Goal: Information Seeking & Learning: Learn about a topic

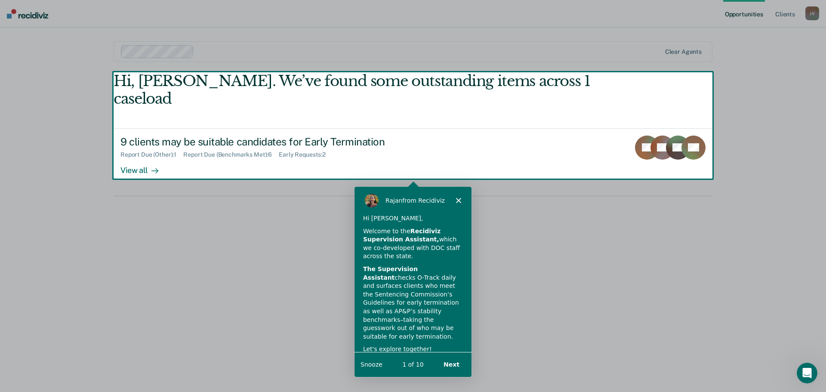
click at [451, 364] on button "Next" at bounding box center [451, 364] width 33 height 18
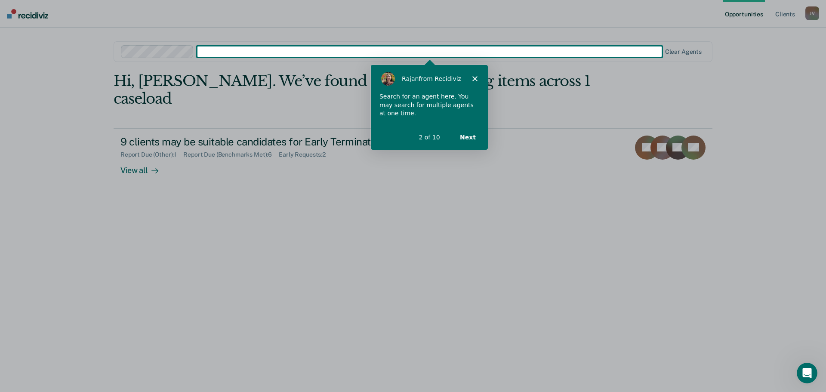
click at [463, 137] on button "Next" at bounding box center [467, 137] width 33 height 18
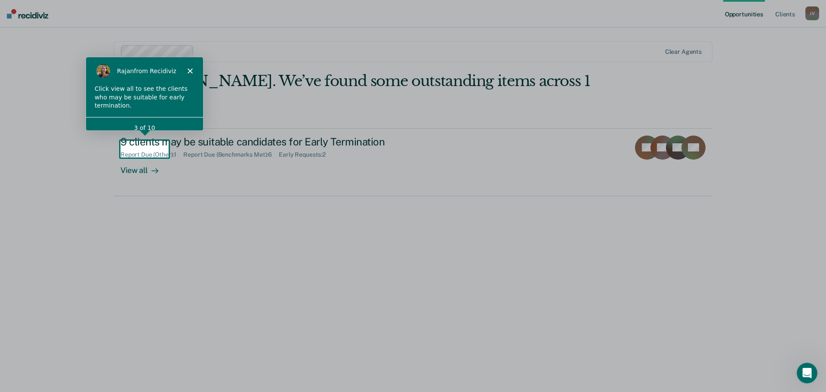
click at [142, 158] on div "View all" at bounding box center [145, 166] width 48 height 17
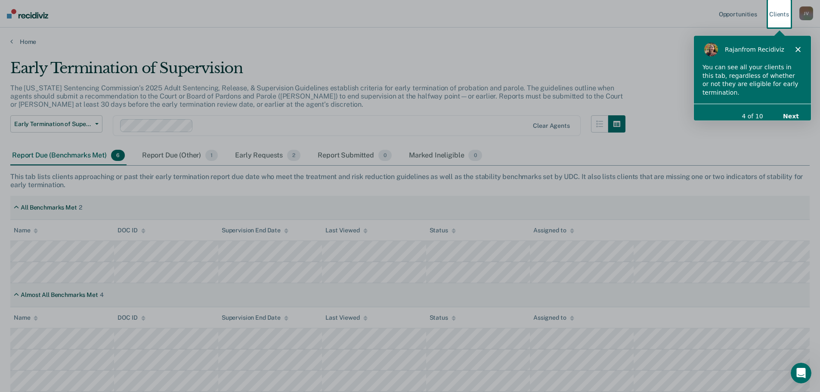
click at [791, 107] on button "Next" at bounding box center [790, 116] width 33 height 18
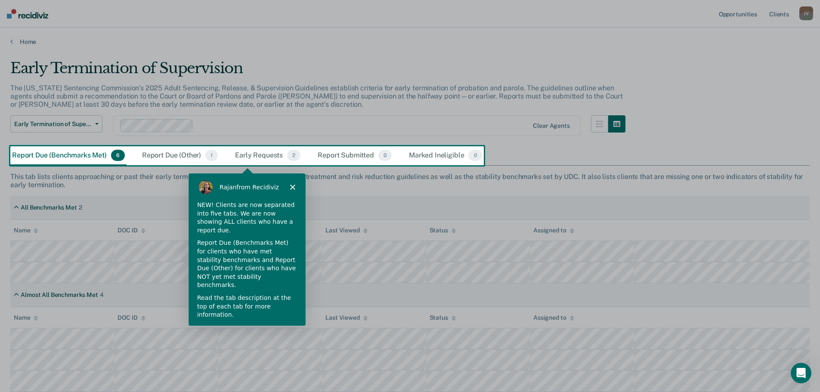
click at [281, 329] on button "Next" at bounding box center [285, 338] width 33 height 18
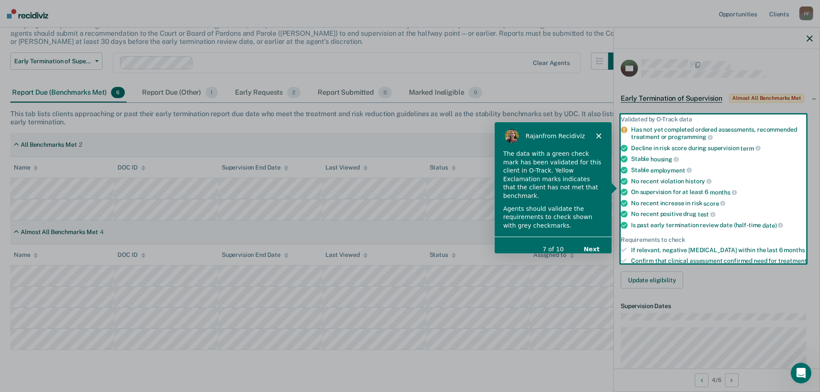
click at [587, 240] on button "Next" at bounding box center [591, 249] width 33 height 18
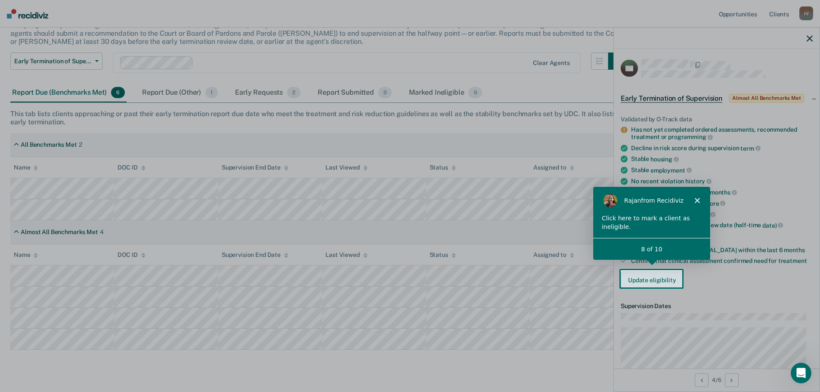
click at [654, 280] on button "Update eligibility" at bounding box center [652, 280] width 62 height 17
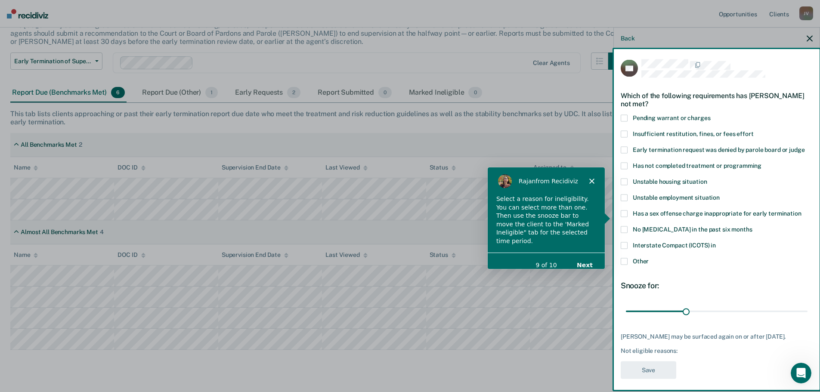
click at [583, 256] on button "Next" at bounding box center [584, 265] width 33 height 18
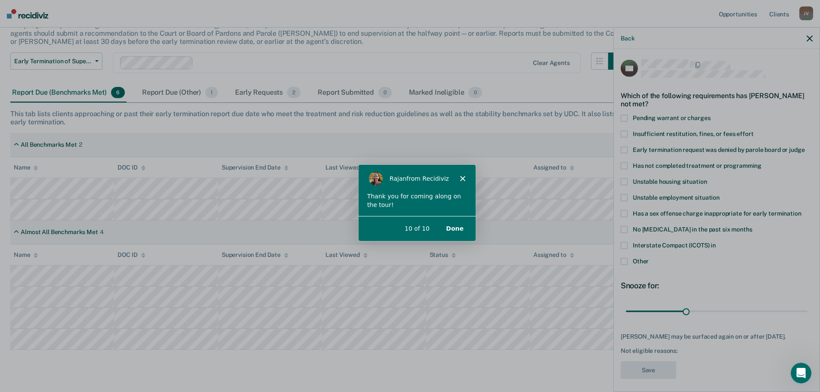
click at [456, 229] on button "Done" at bounding box center [453, 228] width 35 height 18
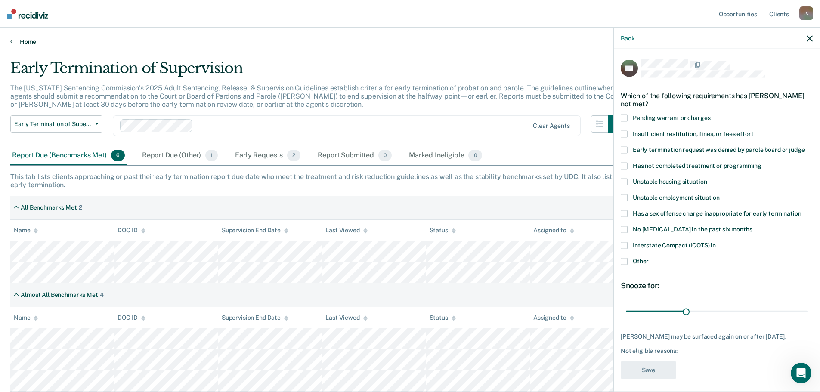
click at [12, 41] on icon at bounding box center [11, 41] width 3 height 7
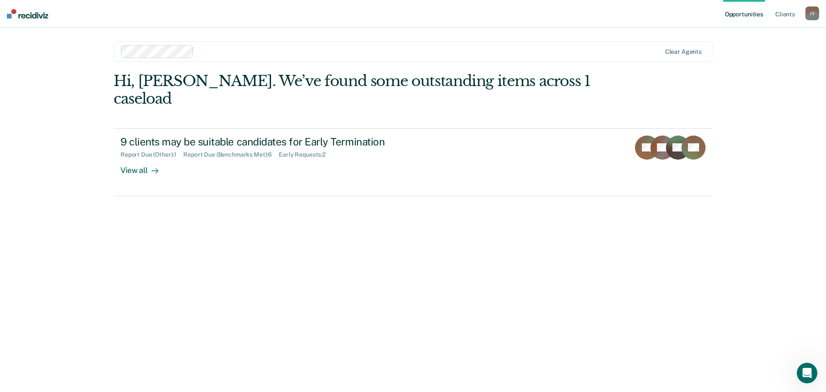
click at [213, 53] on div at bounding box center [429, 51] width 463 height 10
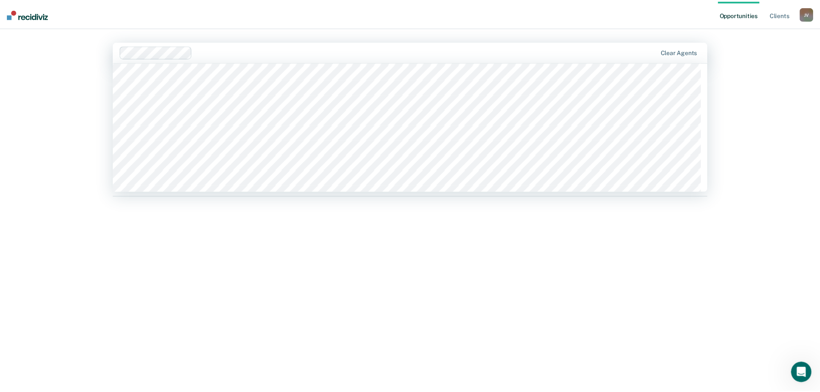
scroll to position [215, 0]
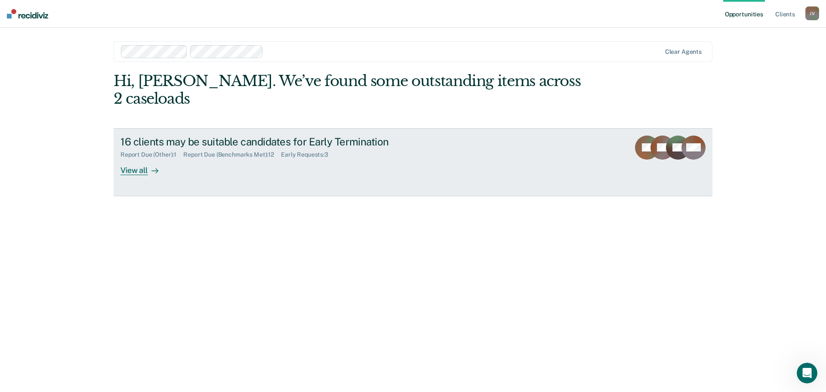
click at [131, 169] on div "View all" at bounding box center [145, 166] width 48 height 17
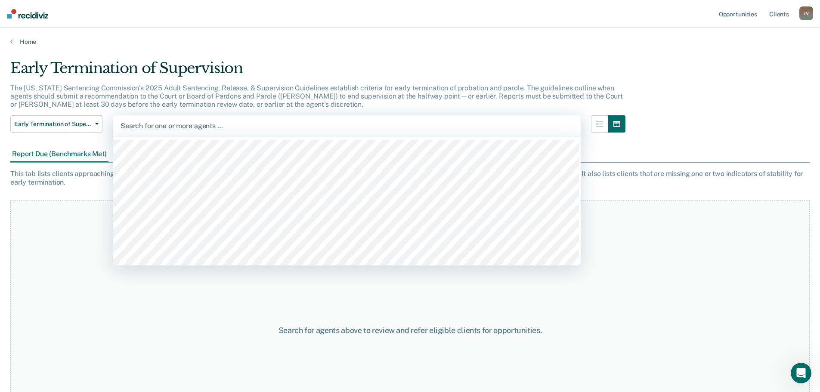
click at [210, 123] on div at bounding box center [347, 126] width 452 height 10
type input "jan"
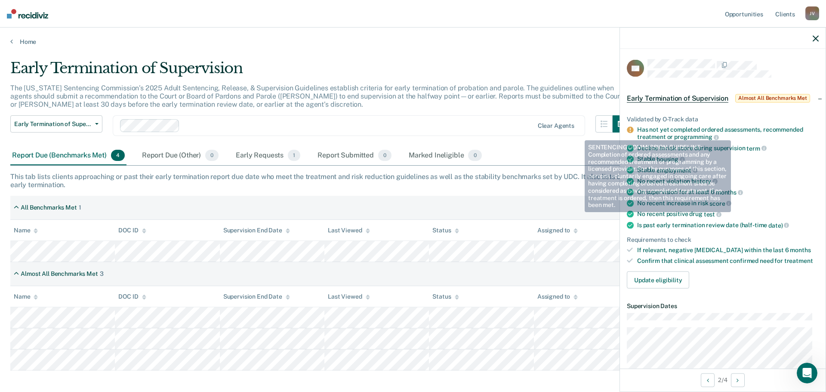
drag, startPoint x: 639, startPoint y: 128, endPoint x: 724, endPoint y: 133, distance: 85.8
click at [724, 133] on div "Has not yet completed ordered assessments, recommended treatment or programming" at bounding box center [728, 133] width 182 height 15
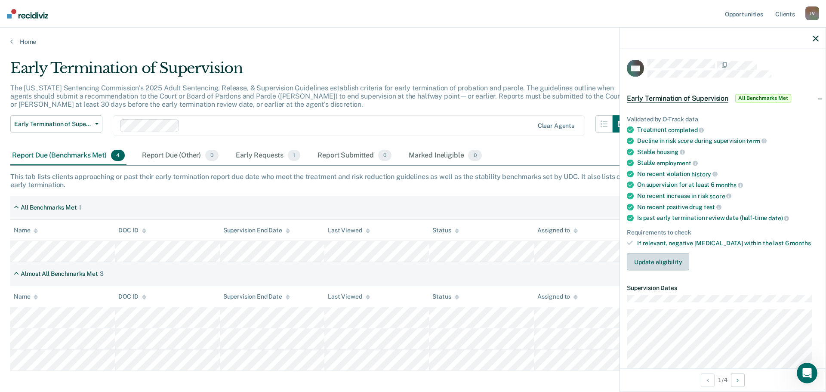
click at [646, 257] on button "Update eligibility" at bounding box center [658, 261] width 62 height 17
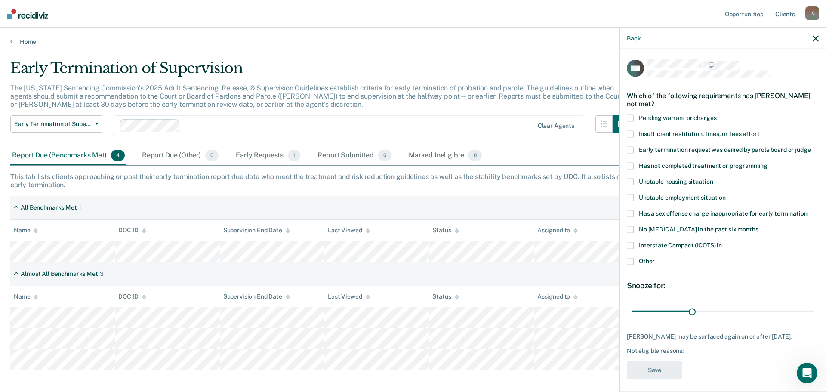
click at [632, 117] on span at bounding box center [630, 118] width 7 height 7
click at [816, 36] on icon "button" at bounding box center [816, 38] width 6 height 6
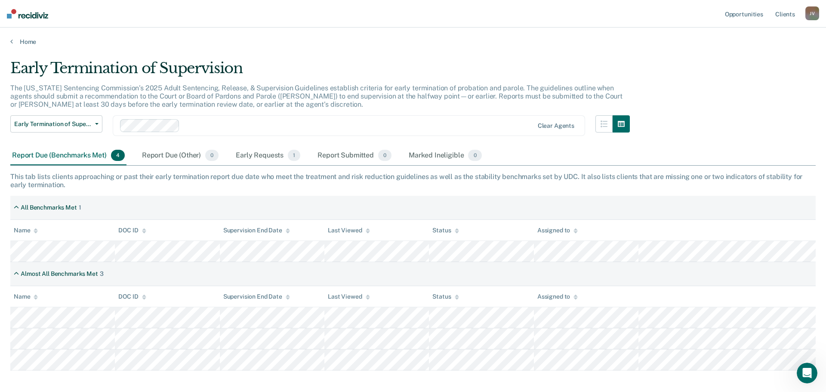
click at [208, 127] on div at bounding box center [358, 126] width 350 height 10
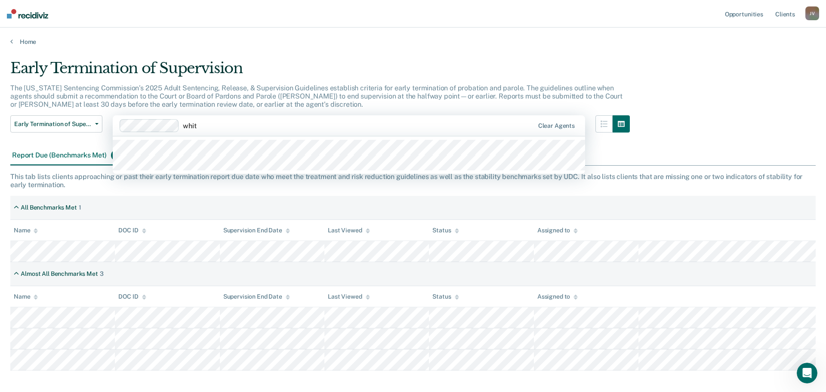
type input "white"
click at [207, 172] on div at bounding box center [349, 154] width 473 height 37
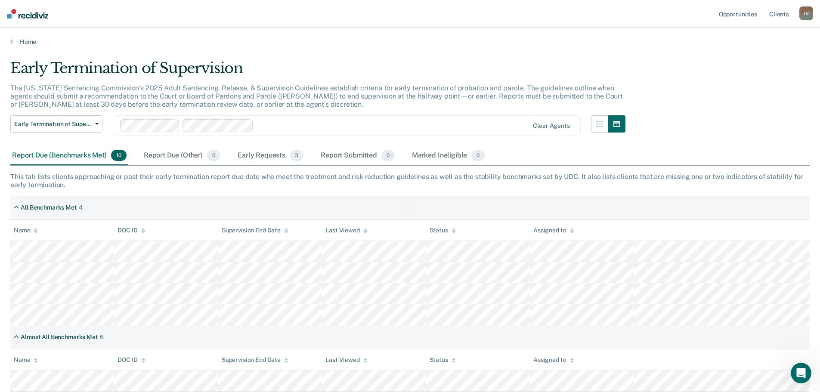
click at [260, 123] on div "Loading data..." at bounding box center [409, 193] width 799 height 268
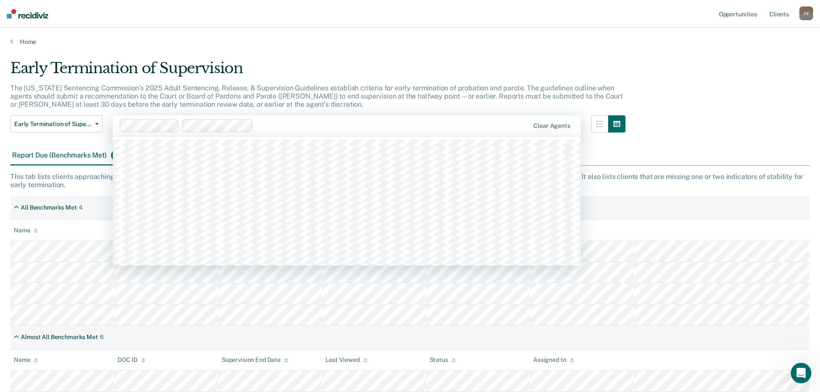
click at [319, 126] on div at bounding box center [393, 126] width 272 height 10
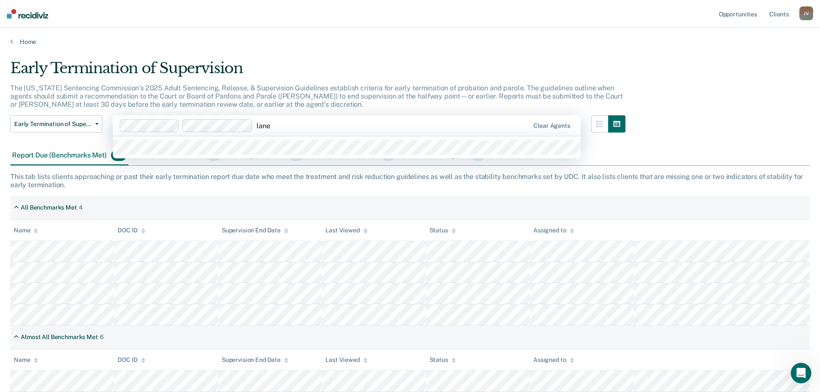
type input "[PERSON_NAME]"
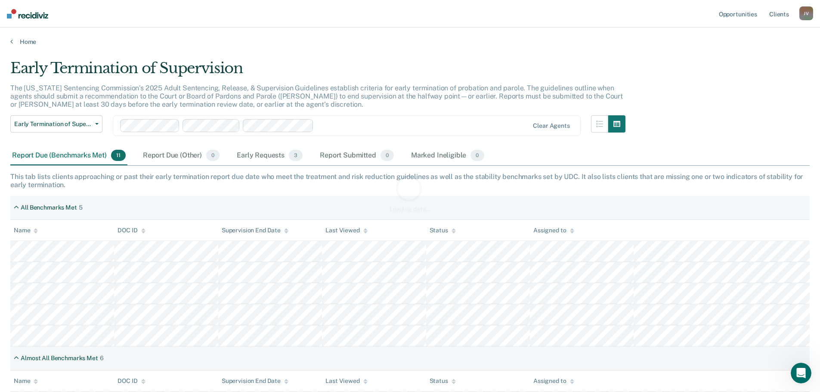
click at [349, 129] on div "Loading data..." at bounding box center [409, 193] width 799 height 268
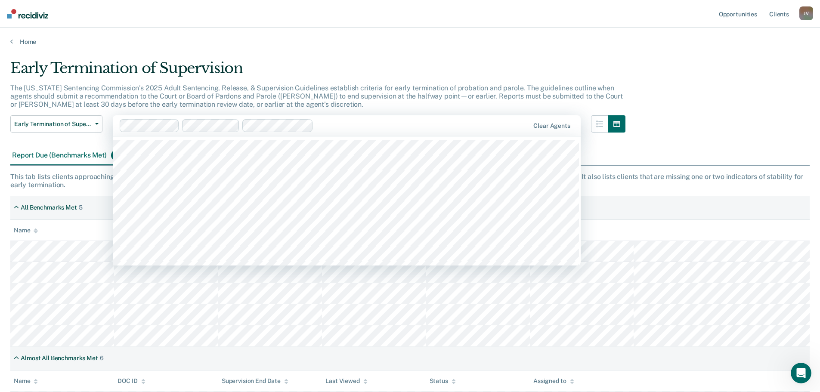
click at [352, 129] on div at bounding box center [423, 126] width 212 height 10
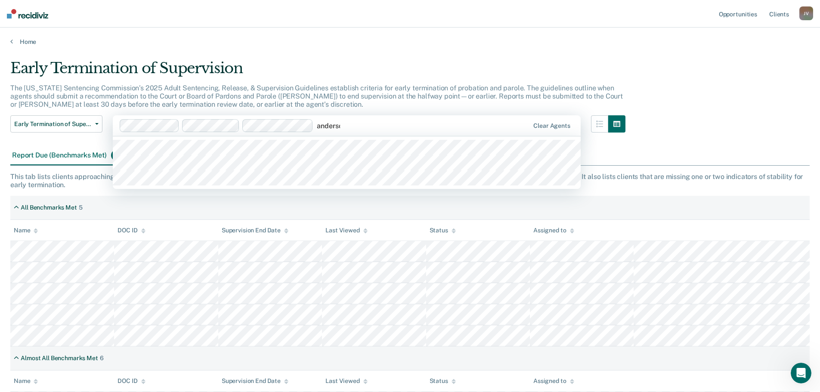
type input "[PERSON_NAME]"
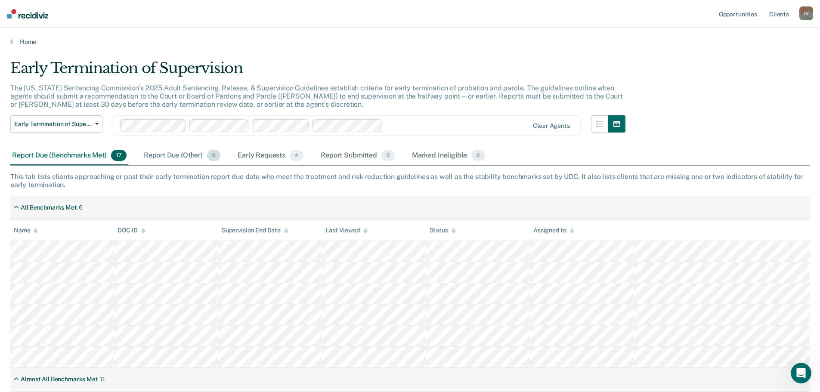
click at [175, 157] on div "Report Due (Other) 0" at bounding box center [182, 155] width 80 height 19
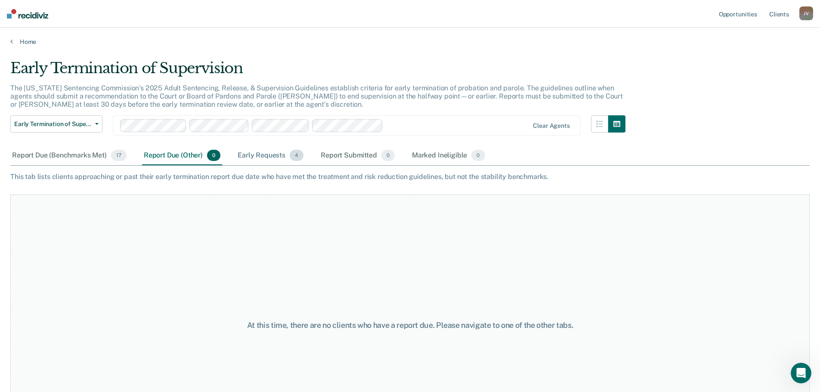
click at [257, 158] on div "Early Requests 4" at bounding box center [270, 155] width 69 height 19
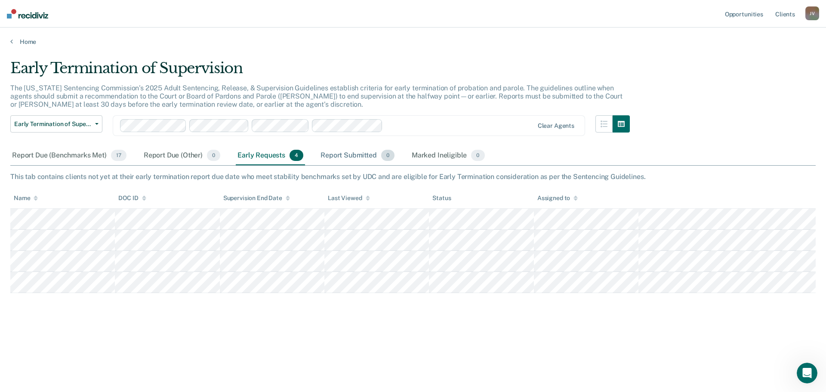
click at [352, 156] on div "Report Submitted 0" at bounding box center [357, 155] width 77 height 19
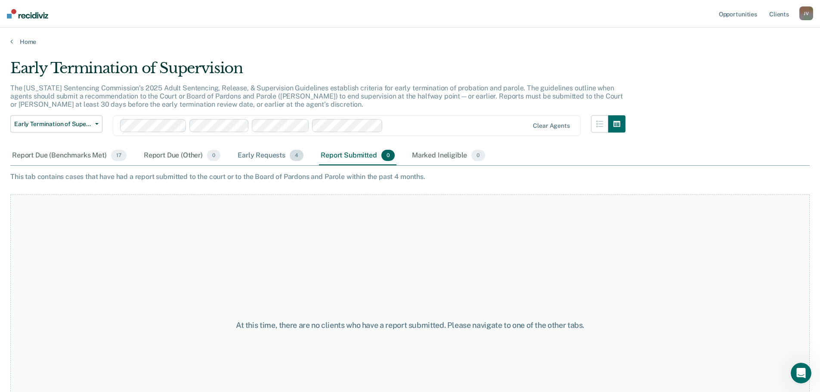
click at [258, 152] on div "Early Requests 4" at bounding box center [270, 155] width 69 height 19
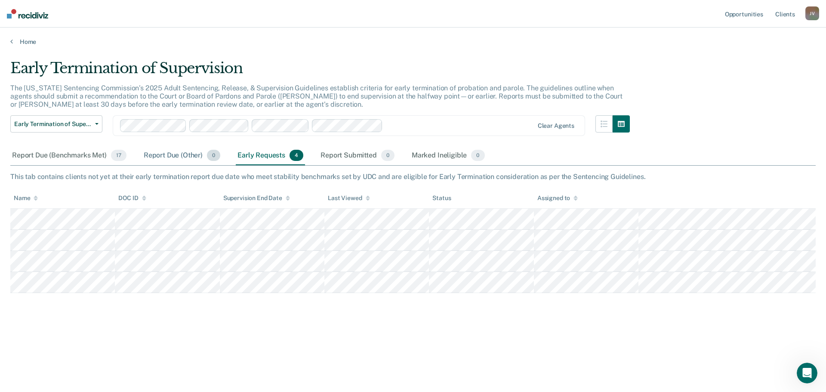
click at [179, 156] on div "Report Due (Other) 0" at bounding box center [182, 155] width 80 height 19
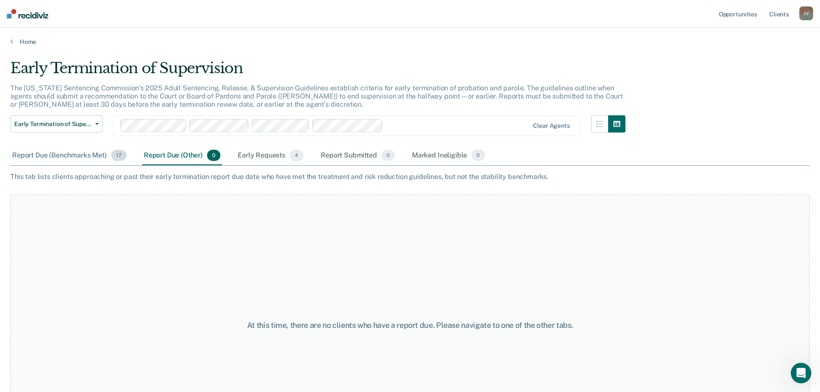
click at [42, 160] on div "Report Due (Benchmarks Met) 17" at bounding box center [69, 155] width 118 height 19
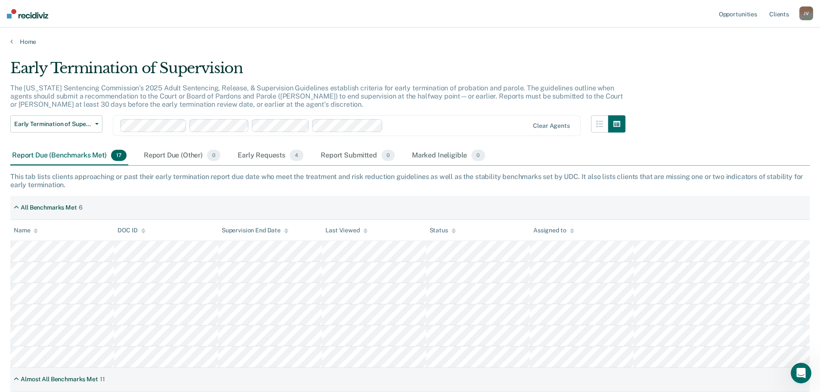
drag, startPoint x: 831, startPoint y: 232, endPoint x: 695, endPoint y: 141, distance: 163.6
click at [695, 141] on div "Early Termination of Supervision The [US_STATE] Sentencing Commission’s 2025 Ad…" at bounding box center [409, 193] width 799 height 268
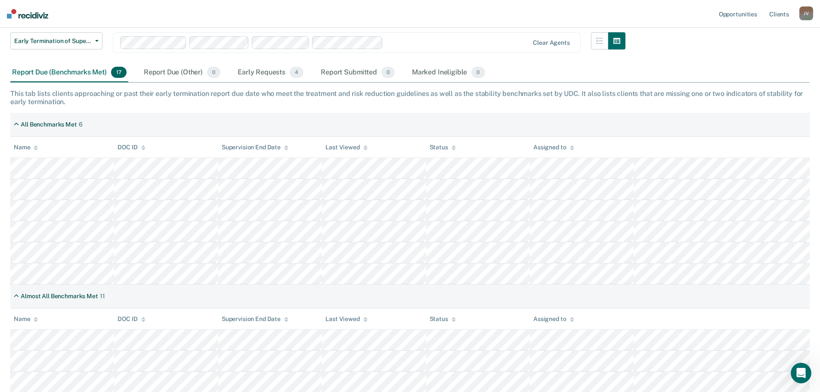
scroll to position [86, 0]
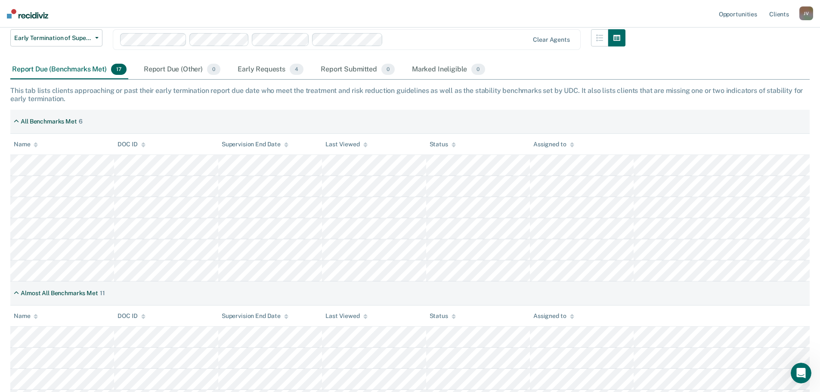
click at [81, 69] on div "Report Due (Benchmarks Met) 17" at bounding box center [69, 69] width 118 height 19
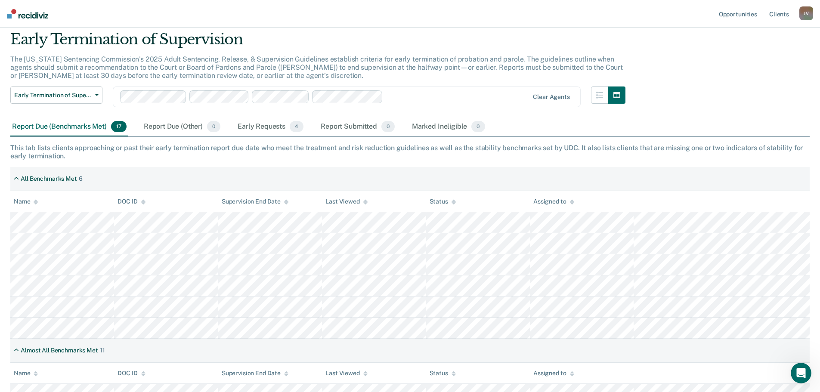
scroll to position [0, 0]
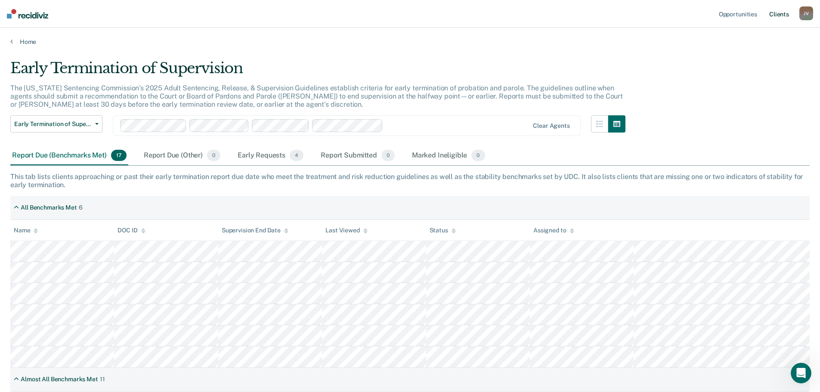
click at [777, 15] on link "Client s" at bounding box center [778, 14] width 23 height 28
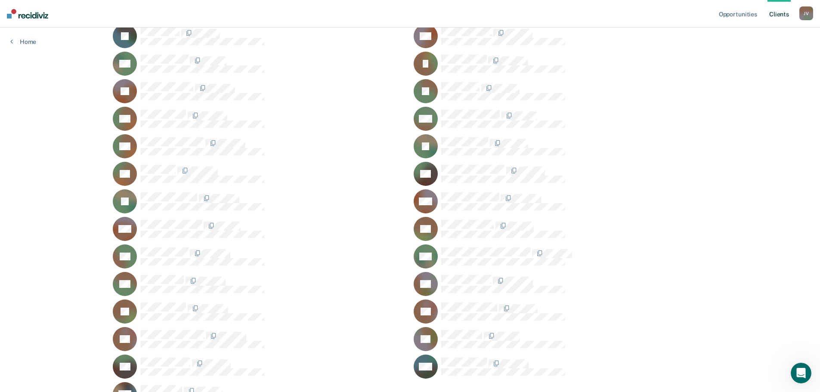
scroll to position [2166, 0]
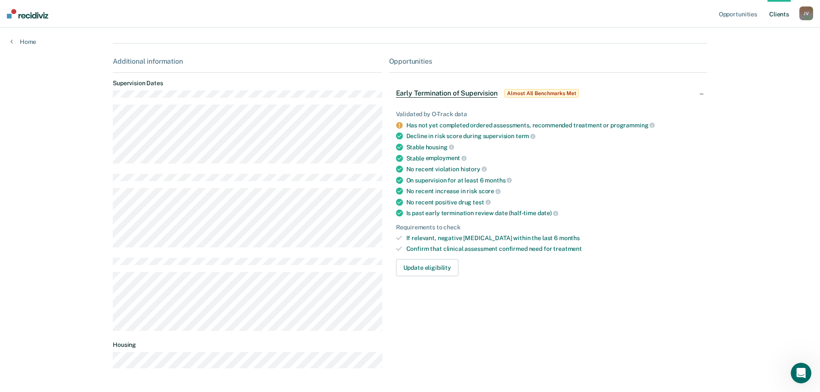
scroll to position [96, 0]
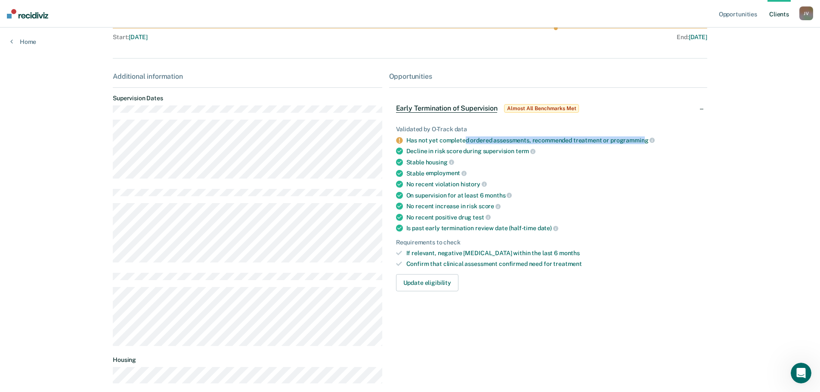
drag, startPoint x: 463, startPoint y: 139, endPoint x: 641, endPoint y: 141, distance: 178.2
click at [641, 141] on div "Has not yet completed ordered assessments, recommended treatment or programming" at bounding box center [553, 140] width 294 height 8
click at [634, 229] on div "Is past early termination review date (half-time date)" at bounding box center [553, 228] width 294 height 8
drag, startPoint x: 405, startPoint y: 139, endPoint x: 630, endPoint y: 140, distance: 225.5
click at [630, 140] on div "Has not yet completed ordered assessments, recommended treatment or programming" at bounding box center [553, 140] width 294 height 8
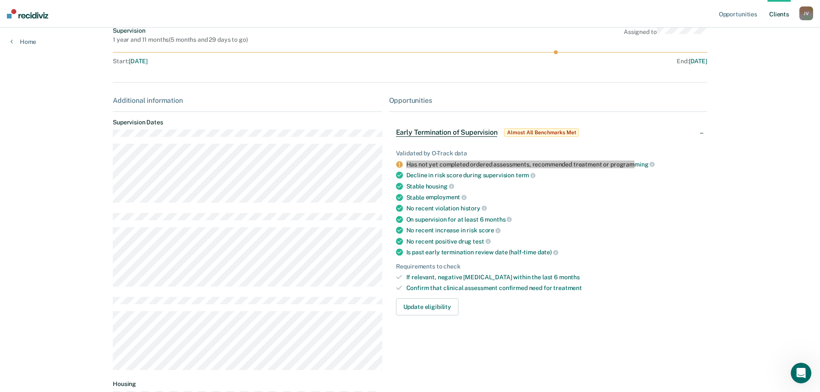
scroll to position [53, 0]
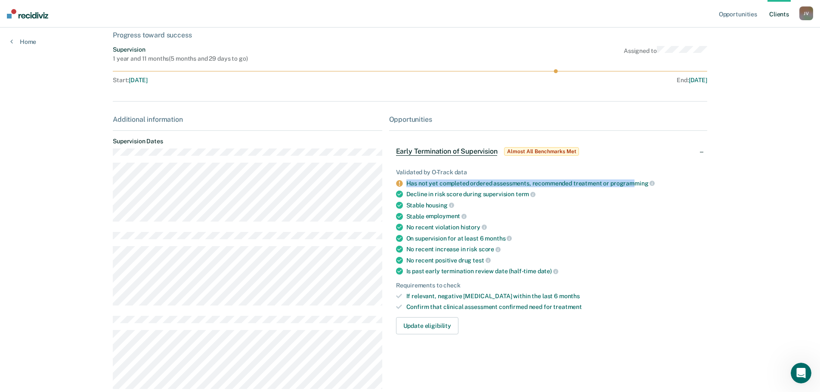
click at [430, 182] on div "Has not yet completed ordered assessments, recommended treatment or programming" at bounding box center [553, 183] width 294 height 8
click at [429, 188] on ul "Validated by O-Track data Has not yet completed ordered assessments, recommende…" at bounding box center [548, 240] width 304 height 142
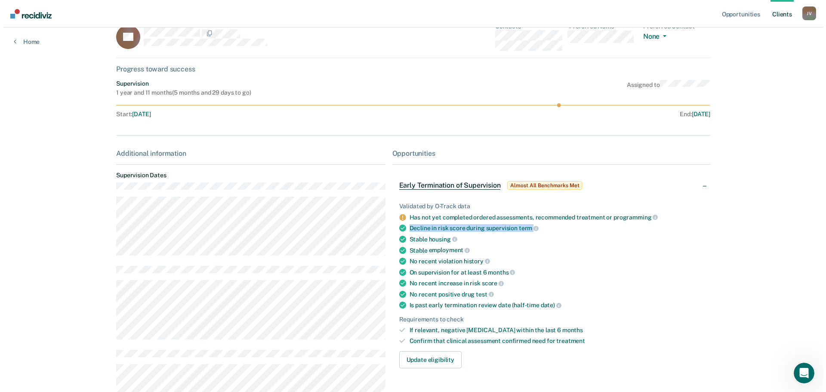
scroll to position [0, 0]
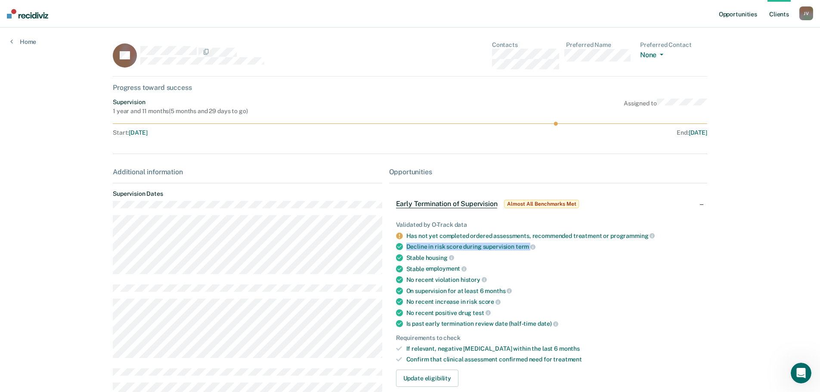
click at [743, 16] on link "Opportunities" at bounding box center [738, 14] width 42 height 28
